Goal: Task Accomplishment & Management: Use online tool/utility

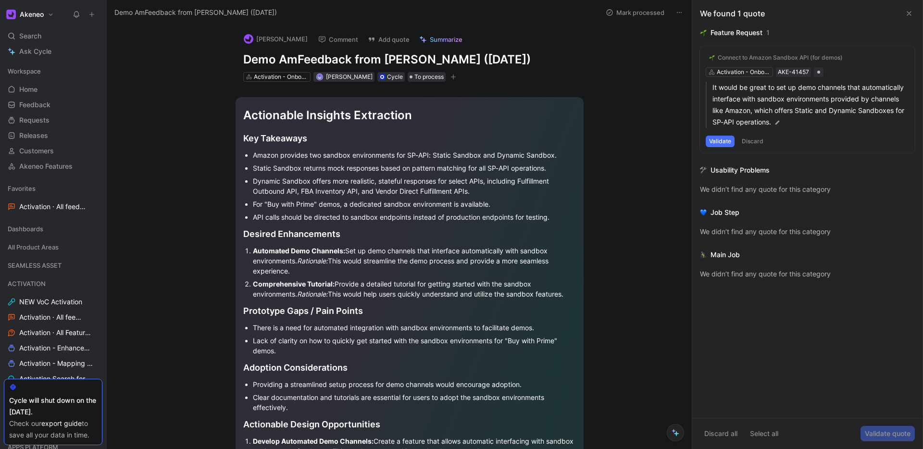
click at [702, 58] on icon at bounding box center [700, 58] width 6 height 6
click at [696, 54] on input "checkbox" at bounding box center [696, 54] width 0 height 0
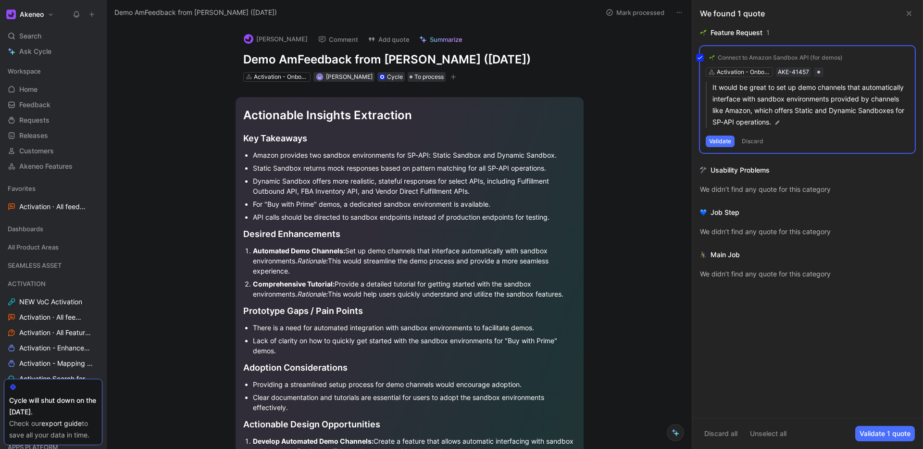
click at [723, 141] on div "Connect to Amazon Sandbox API (for demos) Activation - Onboarding & Discovery A…" at bounding box center [807, 99] width 215 height 107
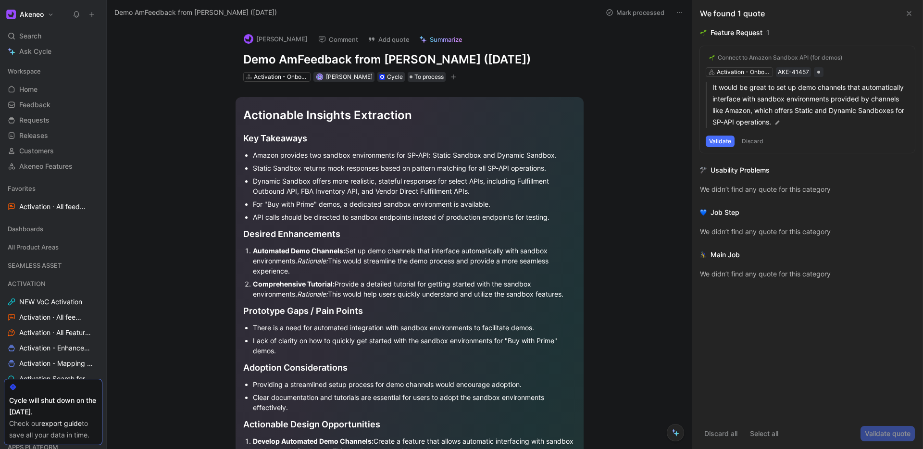
click at [723, 141] on button "Validate" at bounding box center [719, 141] width 29 height 12
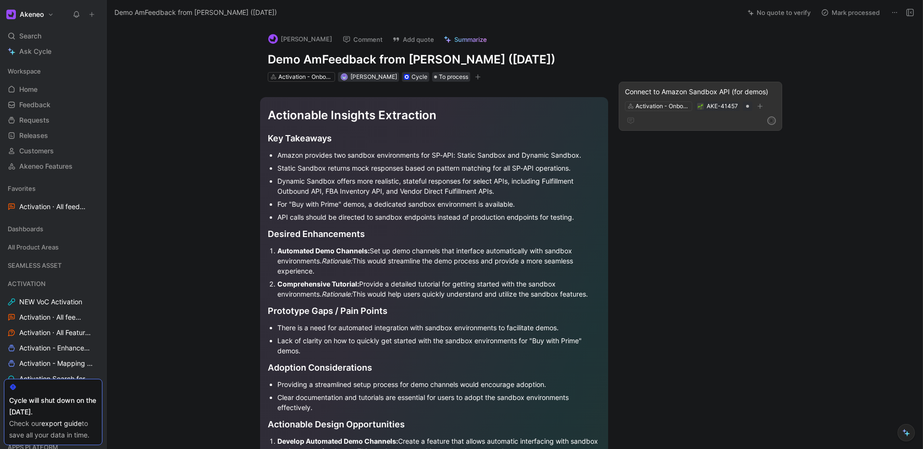
click at [659, 118] on div "R" at bounding box center [700, 121] width 151 height 12
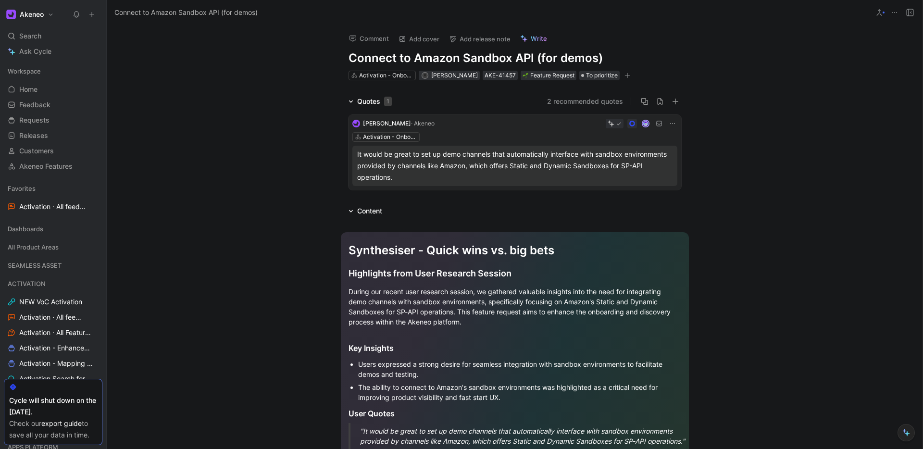
scroll to position [35, 0]
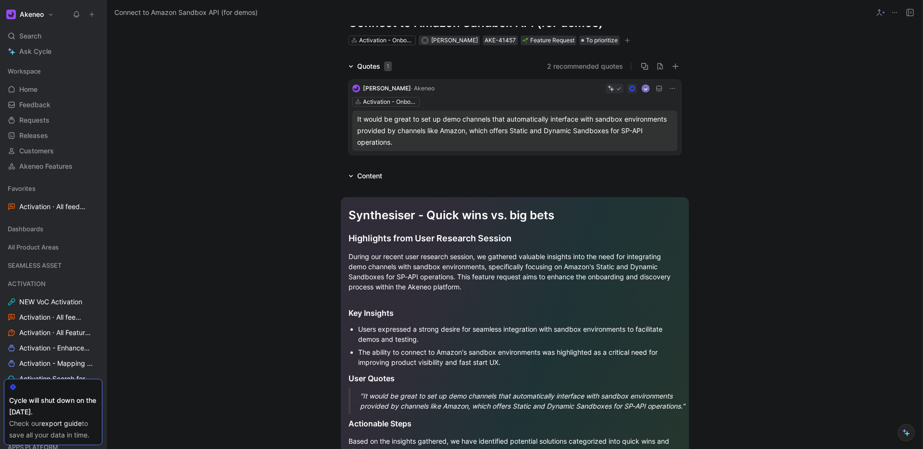
click at [352, 130] on icon at bounding box center [353, 131] width 4 height 4
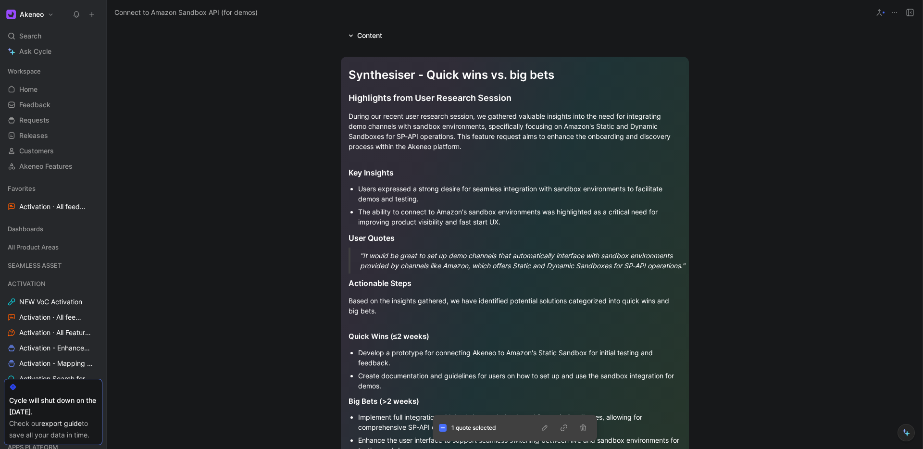
scroll to position [0, 0]
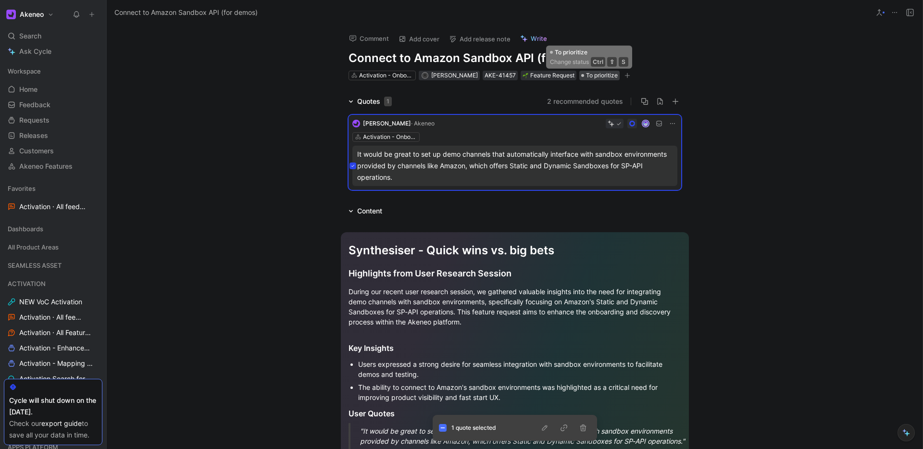
click at [588, 75] on span "To prioritize" at bounding box center [602, 76] width 32 height 10
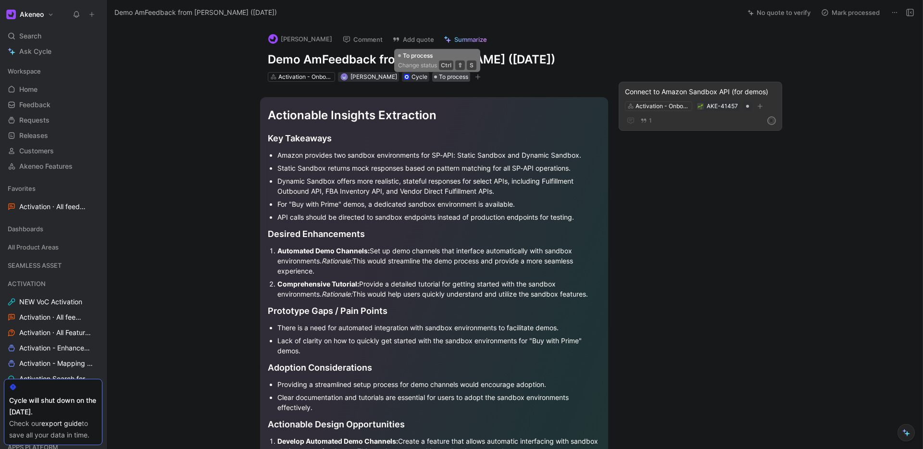
click at [439, 77] on span "To process" at bounding box center [453, 77] width 29 height 10
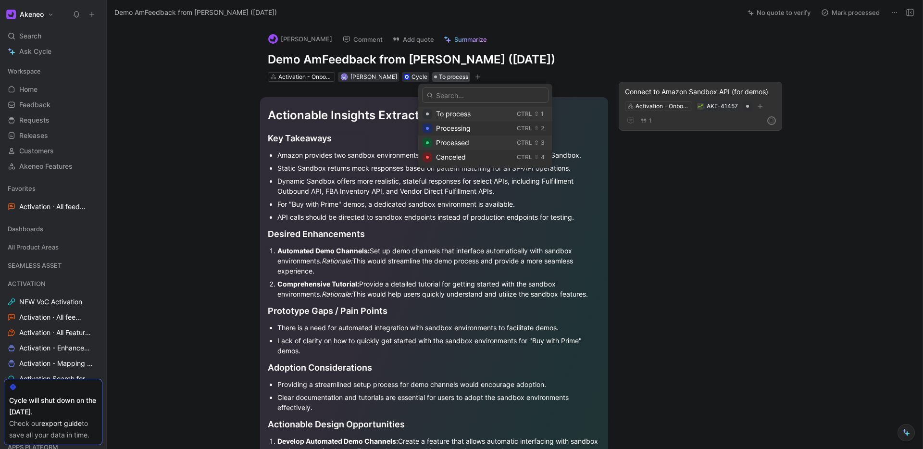
click at [443, 143] on span "Processed" at bounding box center [452, 142] width 33 height 8
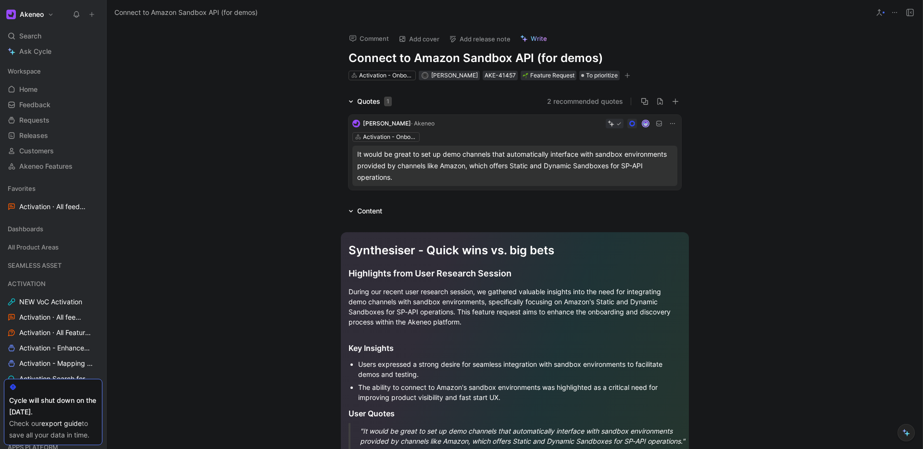
click at [266, 83] on div "Comment Add cover Add release note Write Connect to Amazon Sandbox API (for dem…" at bounding box center [514, 237] width 815 height 424
click at [484, 77] on div "AKE-41457" at bounding box center [499, 76] width 31 height 10
